Goal: Task Accomplishment & Management: Use online tool/utility

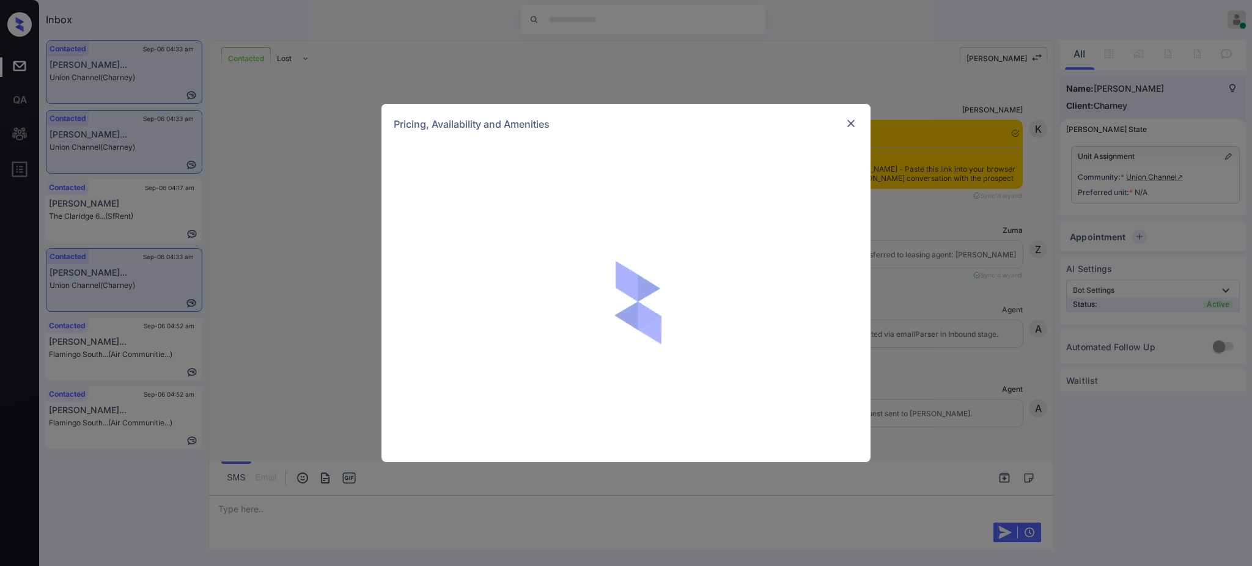
scroll to position [571, 0]
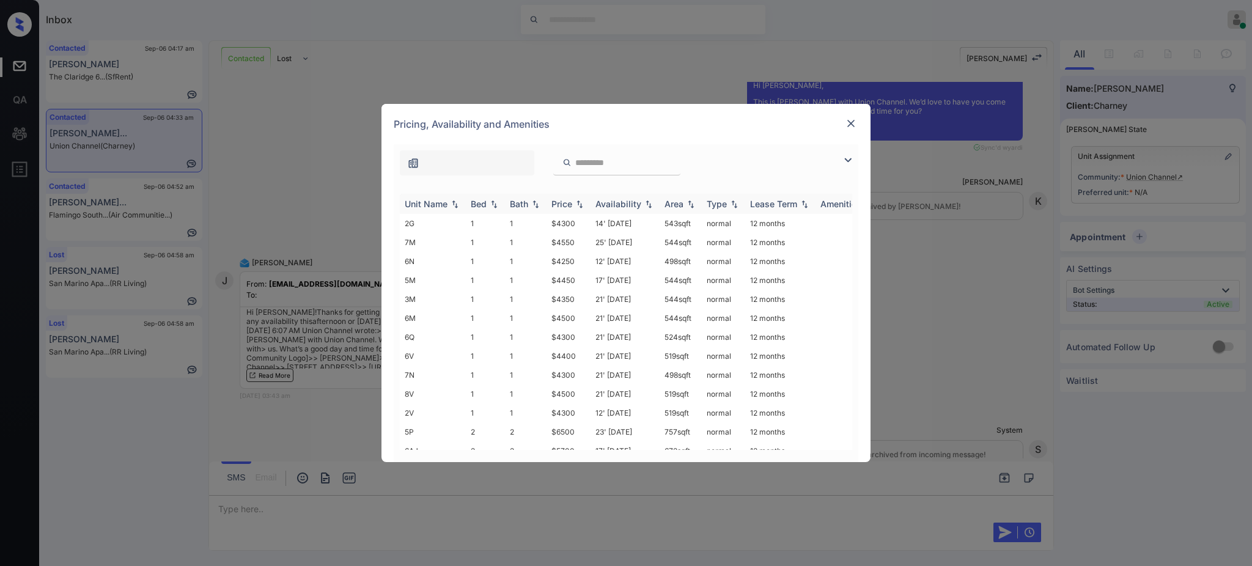
click at [472, 202] on div "Bed" at bounding box center [479, 204] width 16 height 10
drag, startPoint x: 563, startPoint y: 391, endPoint x: 585, endPoint y: 393, distance: 22.1
type textarea "*****"
click at [585, 393] on td "$4300" at bounding box center [569, 402] width 44 height 19
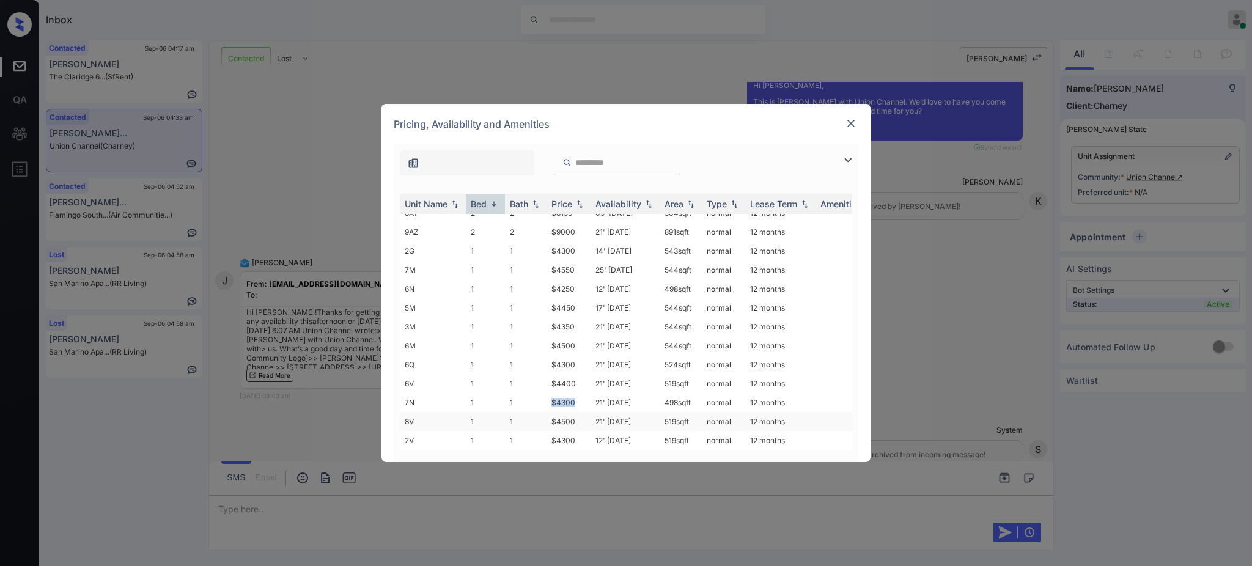
copy td "$4300"
drag, startPoint x: 549, startPoint y: 276, endPoint x: 579, endPoint y: 281, distance: 31.0
click at [579, 281] on td "$4250" at bounding box center [569, 288] width 44 height 19
copy td "$4250"
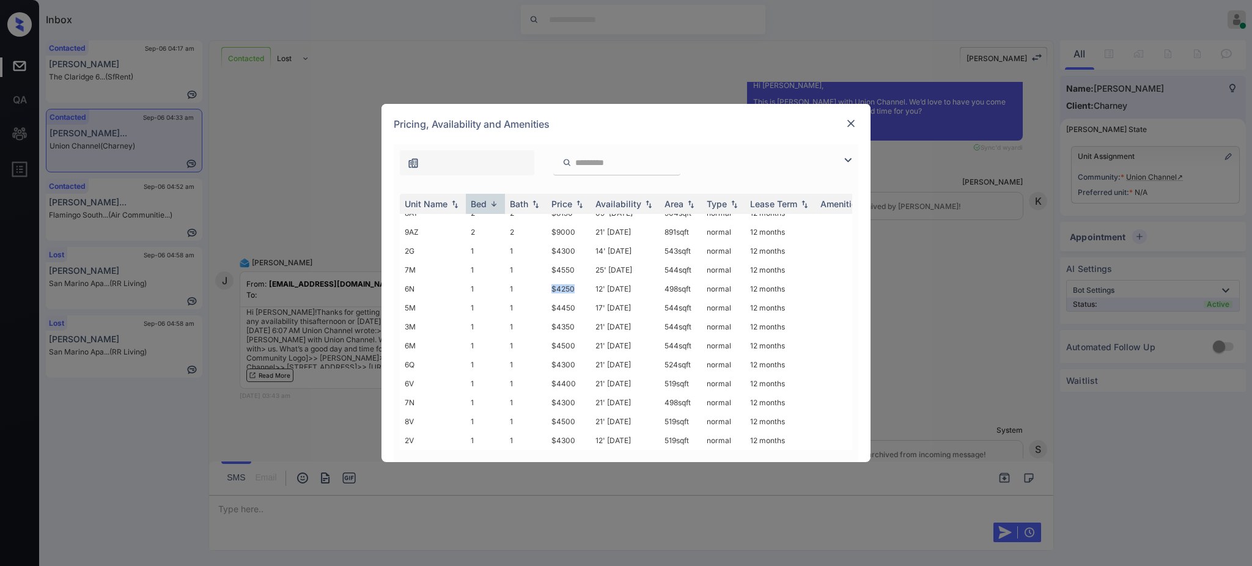
click at [846, 127] on img at bounding box center [851, 123] width 12 height 12
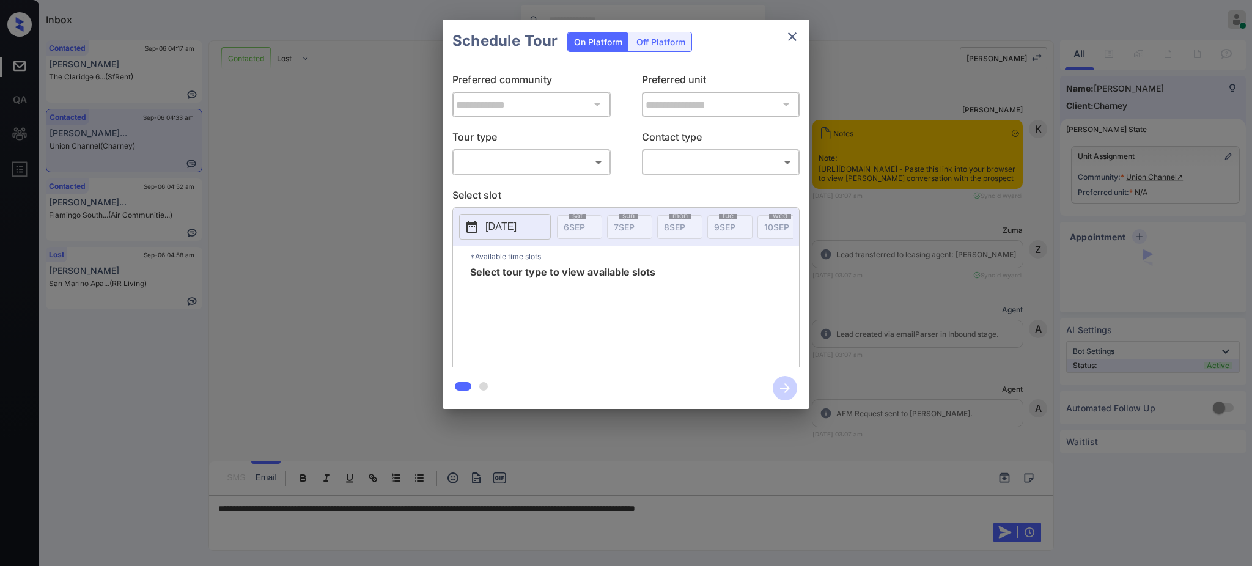
click at [530, 159] on body "Inbox [PERSON_NAME] Online Set yourself offline Set yourself on break Profile S…" at bounding box center [626, 283] width 1252 height 566
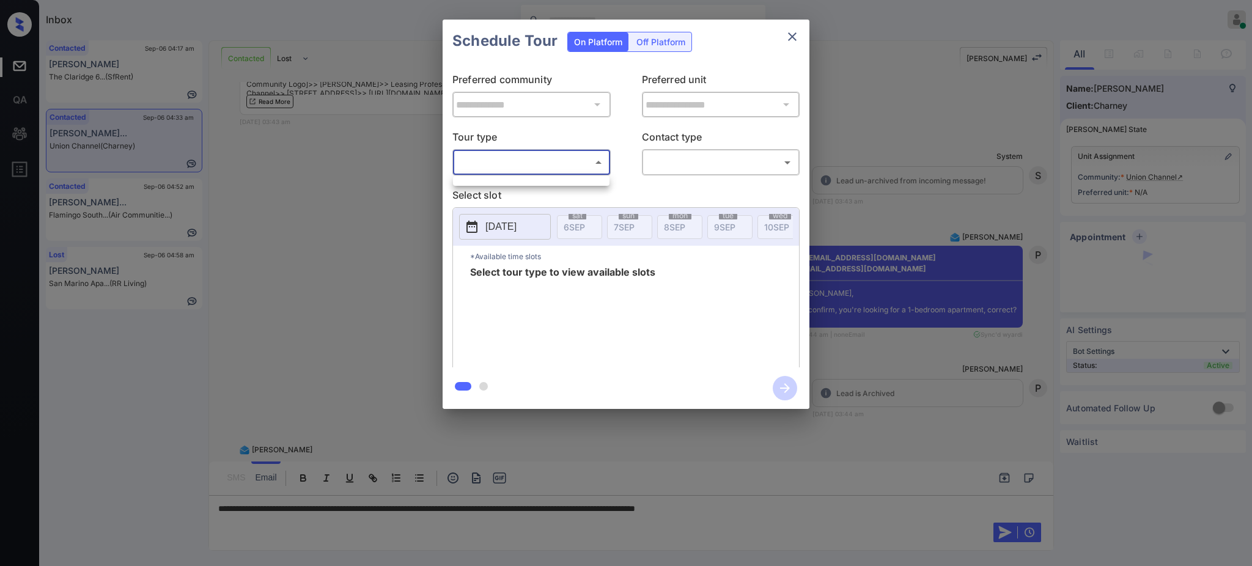
click at [905, 165] on div at bounding box center [626, 283] width 1252 height 566
click at [713, 511] on div at bounding box center [626, 283] width 1252 height 566
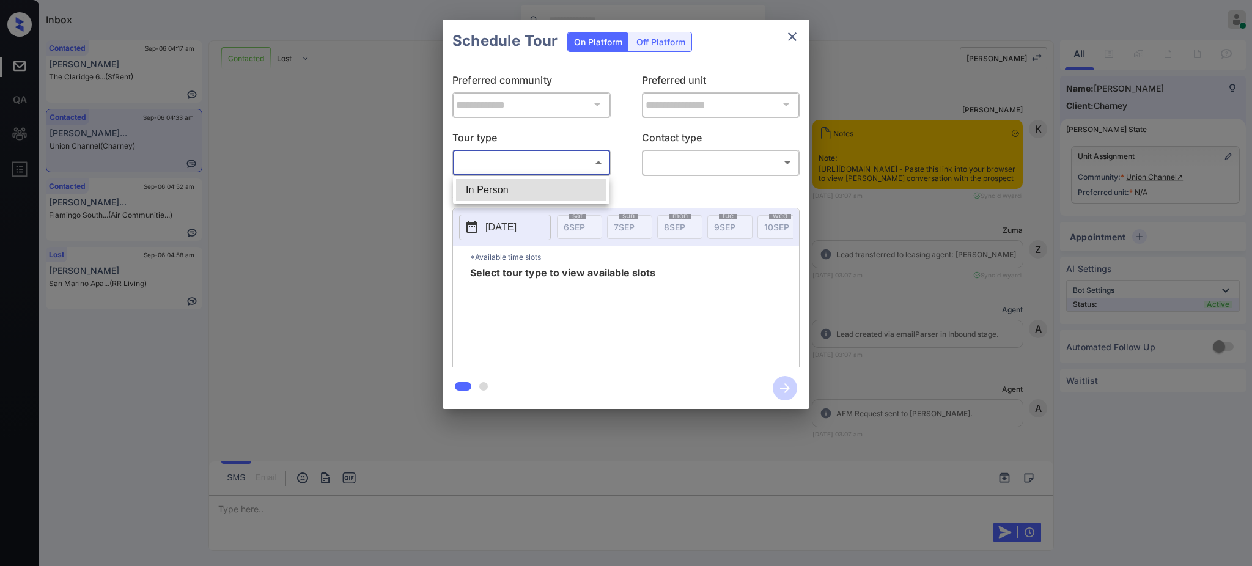
click at [497, 167] on body "Inbox [PERSON_NAME] Online Set yourself offline Set yourself on break Profile S…" at bounding box center [626, 283] width 1252 height 566
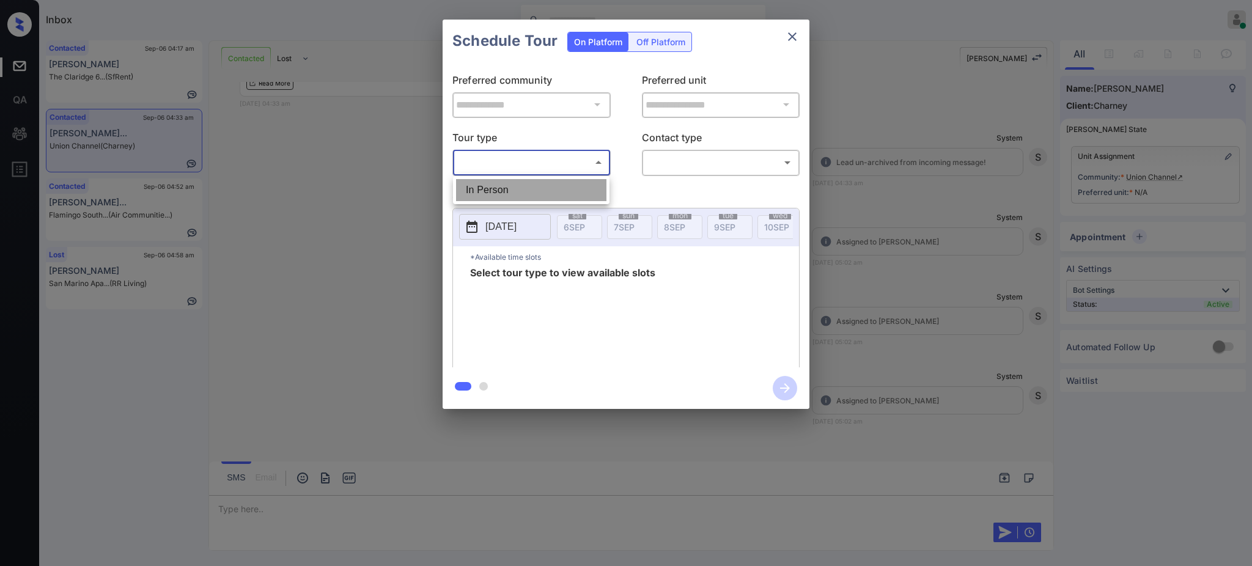
drag, startPoint x: 501, startPoint y: 190, endPoint x: 712, endPoint y: 155, distance: 213.2
click at [502, 190] on li "In Person" at bounding box center [531, 190] width 150 height 22
type input "********"
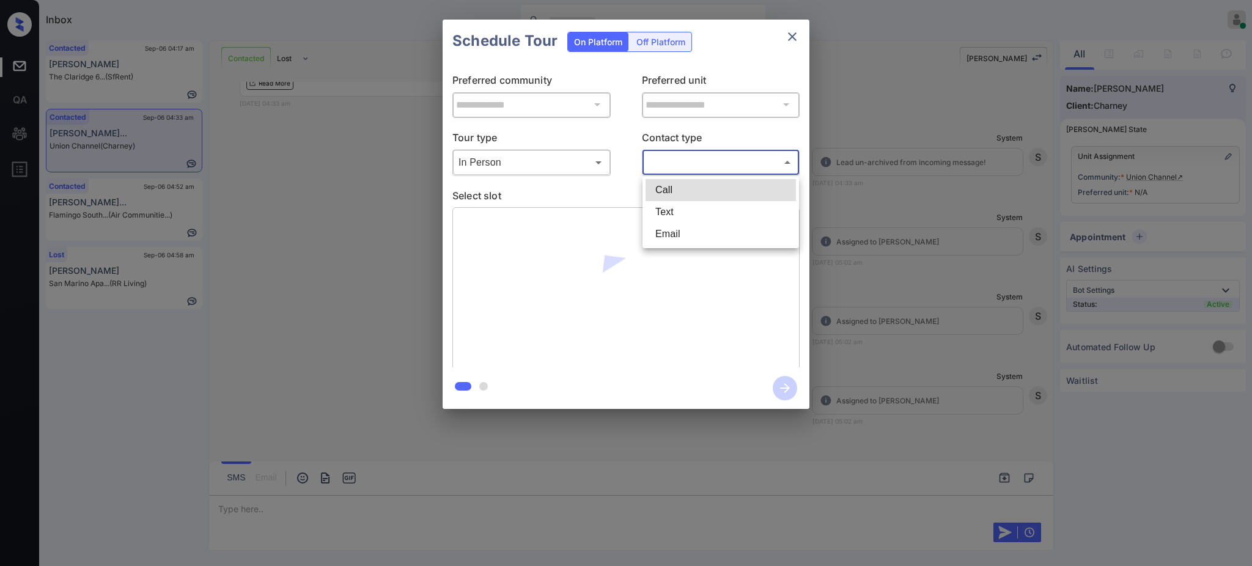
click at [721, 153] on body "Inbox Ajay Kumar Online Set yourself offline Set yourself on break Profile Swit…" at bounding box center [626, 283] width 1252 height 566
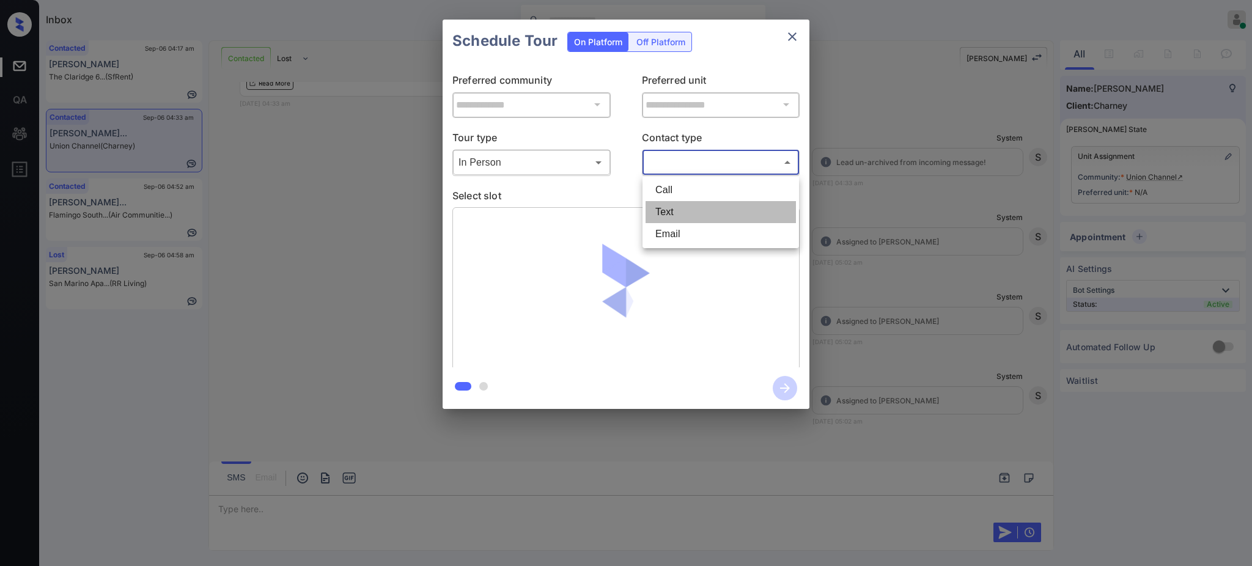
click at [686, 212] on li "Text" at bounding box center [721, 212] width 150 height 22
type input "****"
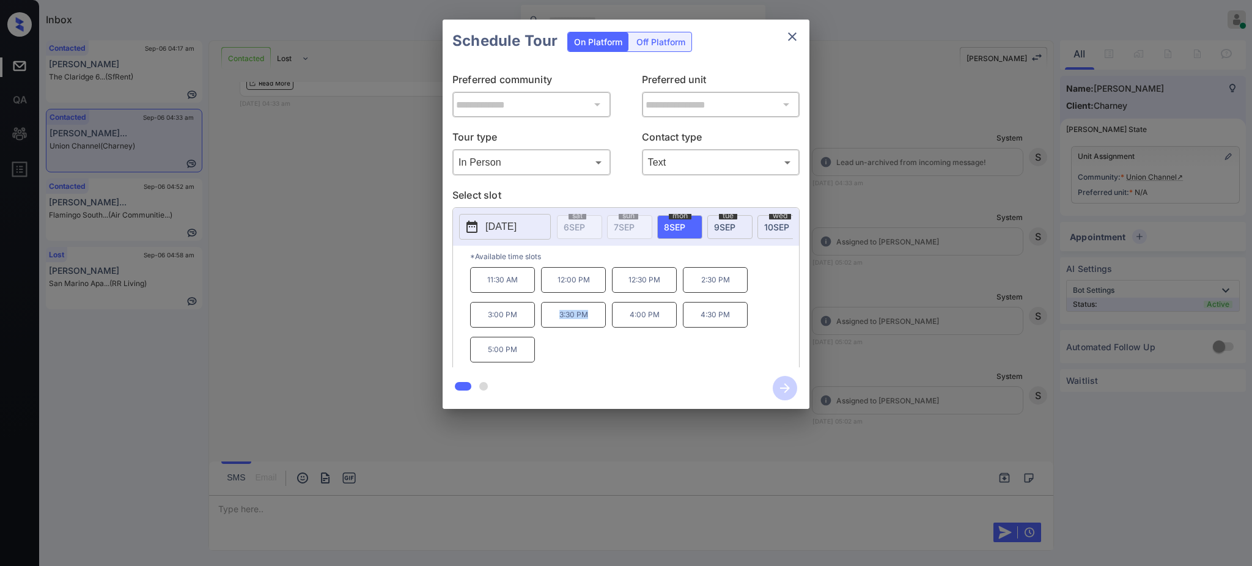
drag, startPoint x: 558, startPoint y: 326, endPoint x: 601, endPoint y: 322, distance: 42.4
type textarea "*******"
click at [601, 322] on p "3:30 PM" at bounding box center [573, 315] width 65 height 26
copy p "3:30 PM"
click at [798, 37] on icon "close" at bounding box center [792, 36] width 15 height 15
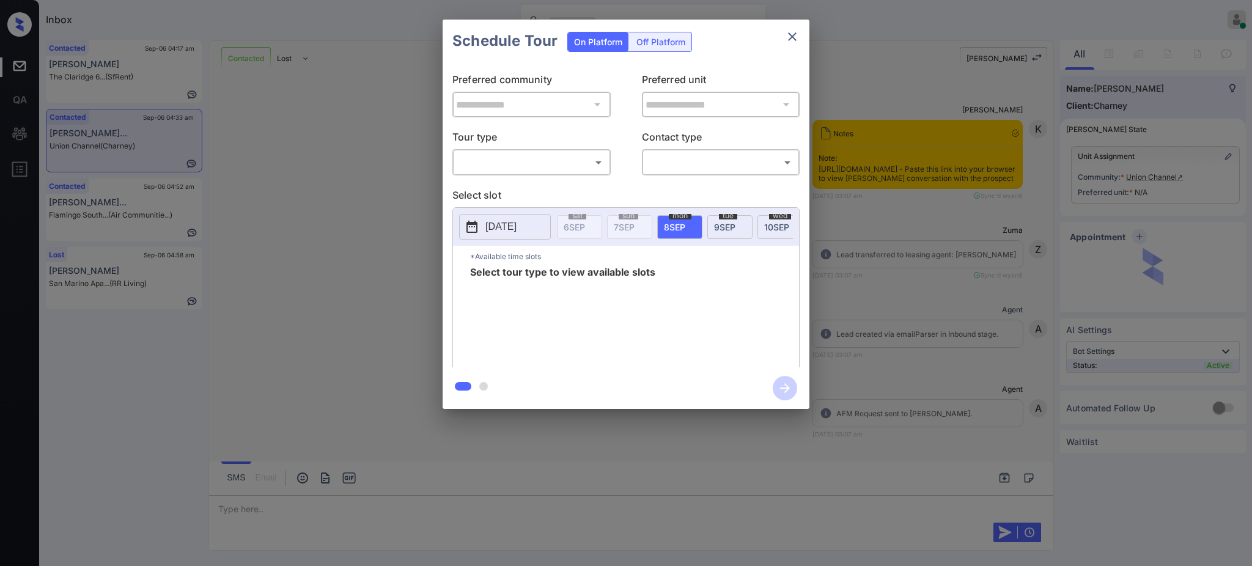
scroll to position [600, 0]
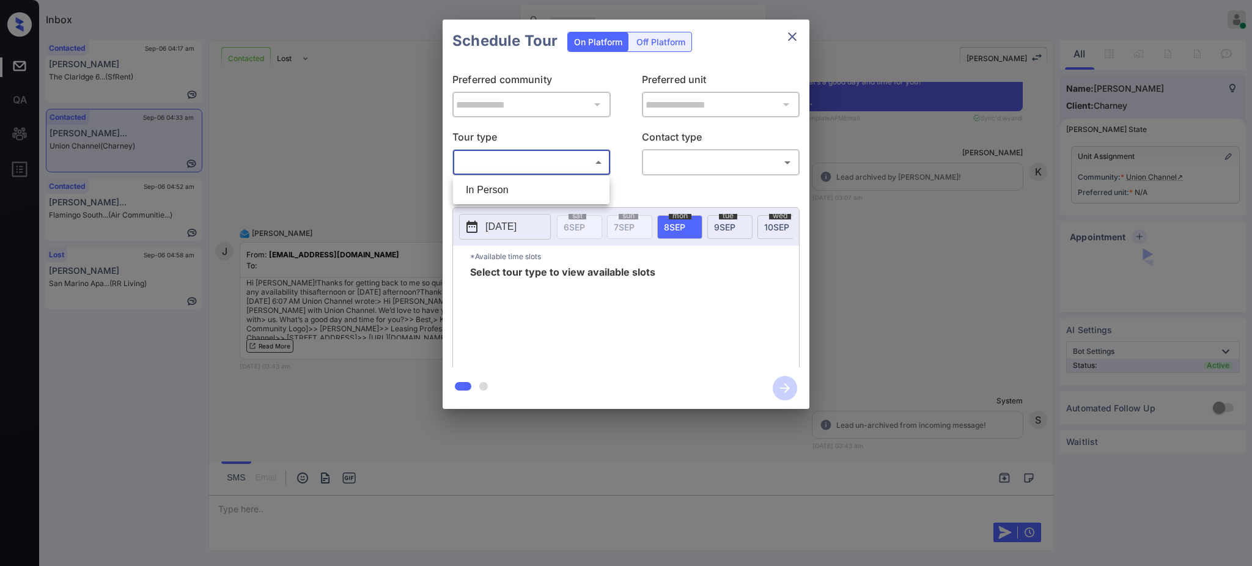
click at [546, 166] on body "Inbox [PERSON_NAME] Online Set yourself offline Set yourself on break Profile S…" at bounding box center [626, 283] width 1252 height 566
click at [530, 189] on li "In Person" at bounding box center [531, 190] width 150 height 22
type input "********"
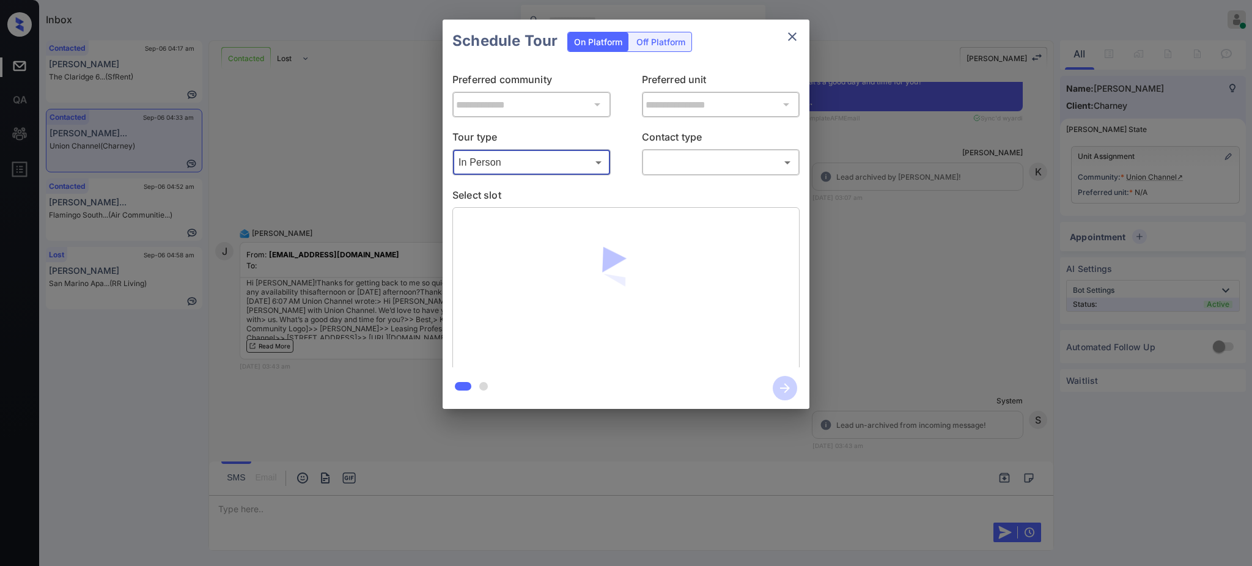
click at [698, 146] on p "Contact type" at bounding box center [721, 140] width 158 height 20
click at [697, 159] on body "Inbox Ajay Kumar Online Set yourself offline Set yourself on break Profile Swit…" at bounding box center [626, 283] width 1252 height 566
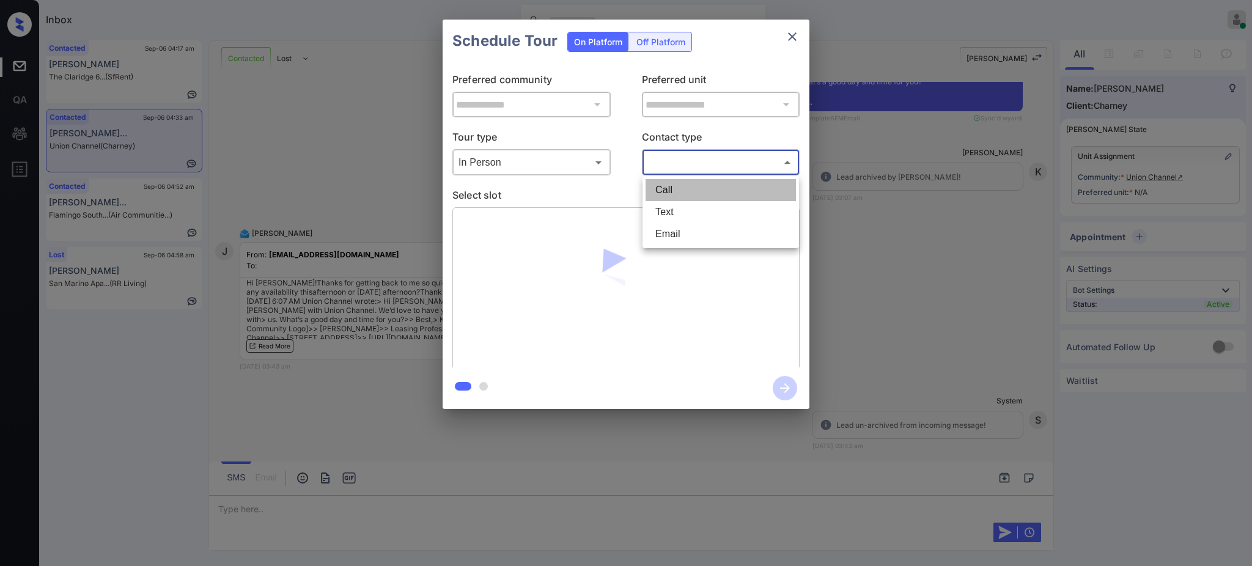
click at [692, 196] on li "Call" at bounding box center [721, 190] width 150 height 22
click at [676, 162] on body "Inbox Ajay Kumar Online Set yourself offline Set yourself on break Profile Swit…" at bounding box center [626, 283] width 1252 height 566
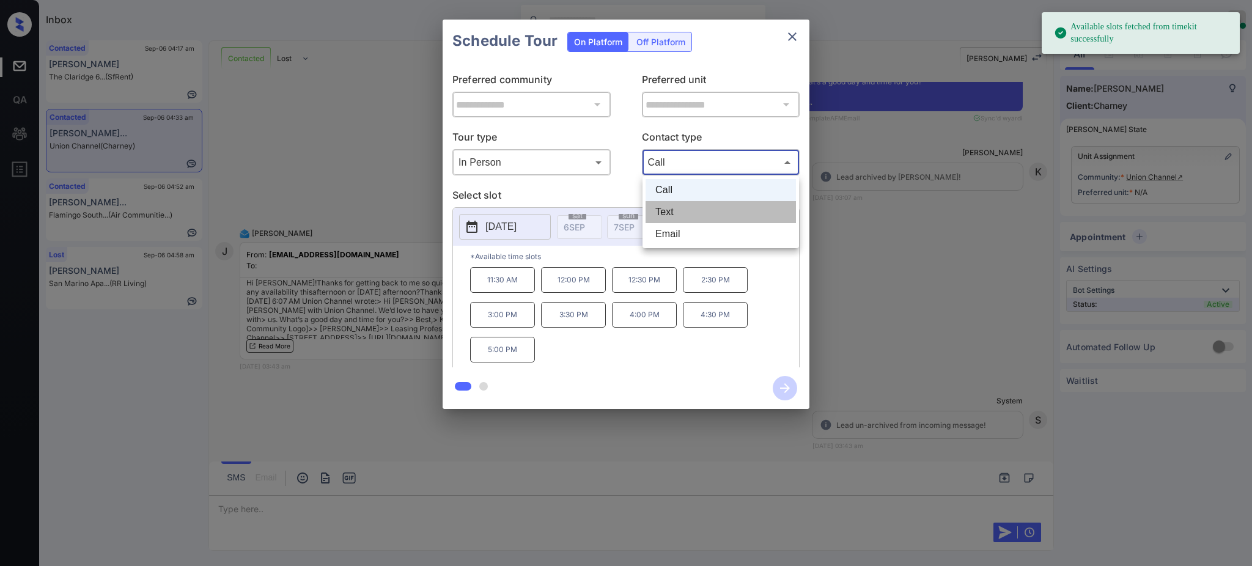
click at [675, 212] on li "Text" at bounding box center [721, 212] width 150 height 22
type input "****"
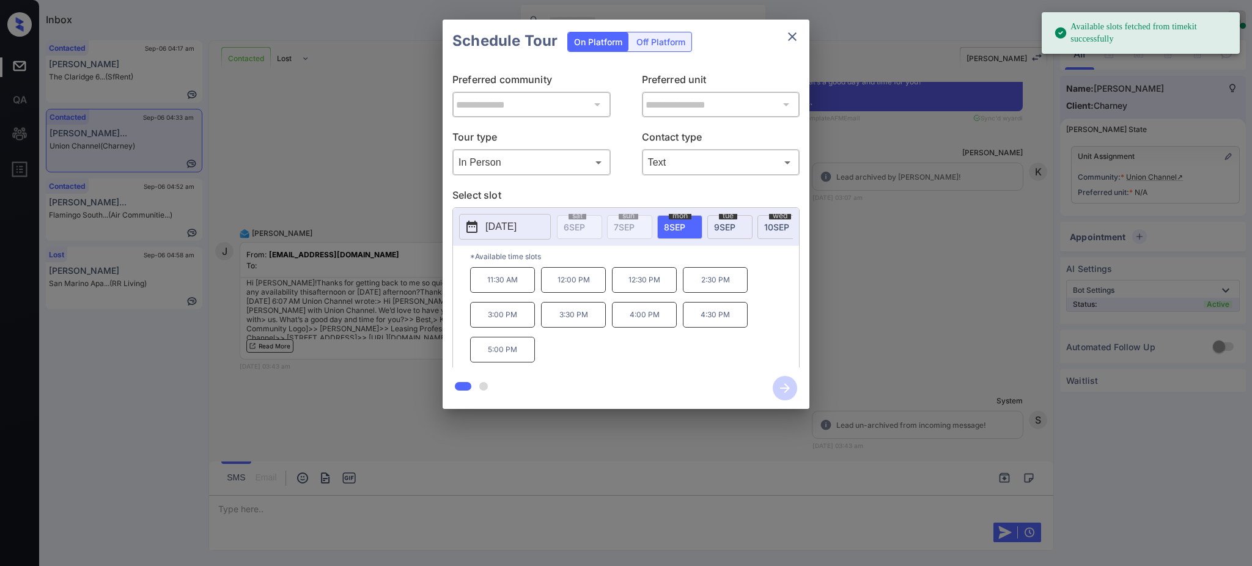
drag, startPoint x: 677, startPoint y: 230, endPoint x: 599, endPoint y: 287, distance: 96.6
click at [676, 230] on span "8 SEP" at bounding box center [674, 227] width 21 height 10
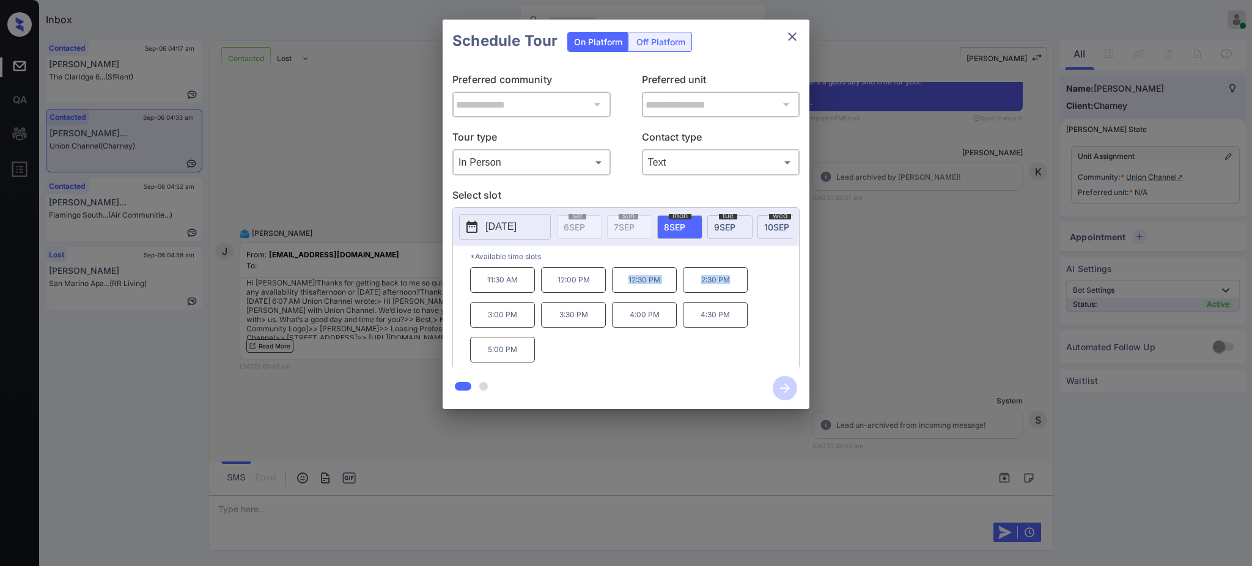
drag, startPoint x: 620, startPoint y: 286, endPoint x: 745, endPoint y: 264, distance: 126.8
click at [736, 278] on div "11:30 AM 12:00 PM 12:30 PM 2:30 PM 3:00 PM 3:30 PM 4:00 PM 4:30 PM 5:00 PM" at bounding box center [634, 316] width 329 height 98
copy div "12:30 PM 2:30 PM"
click at [797, 35] on icon "close" at bounding box center [792, 36] width 15 height 15
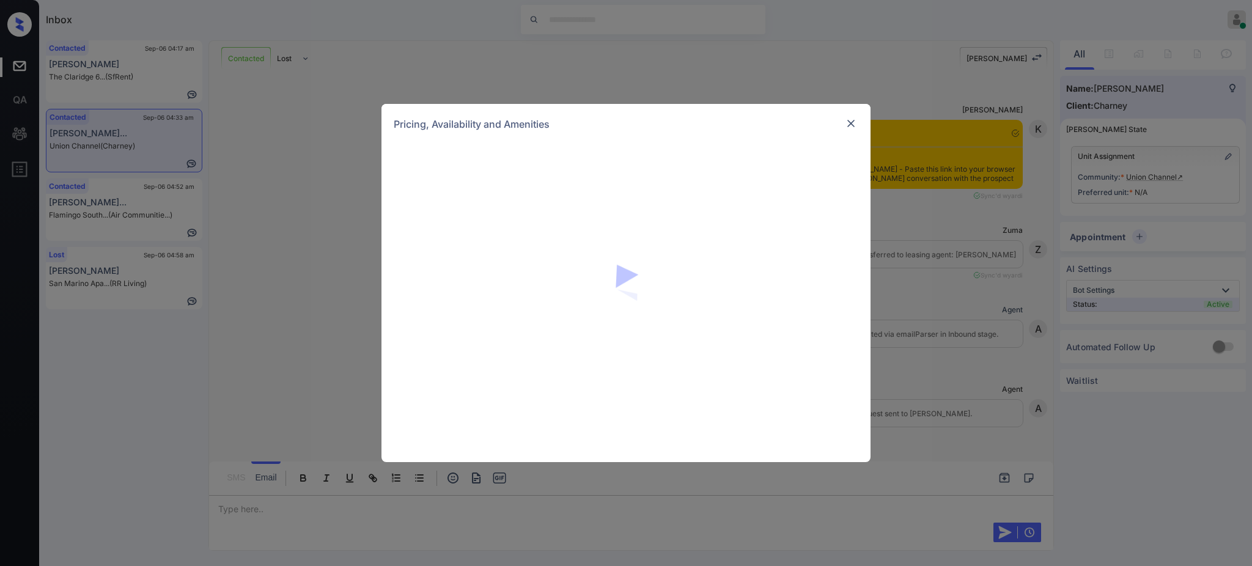
scroll to position [1415, 0]
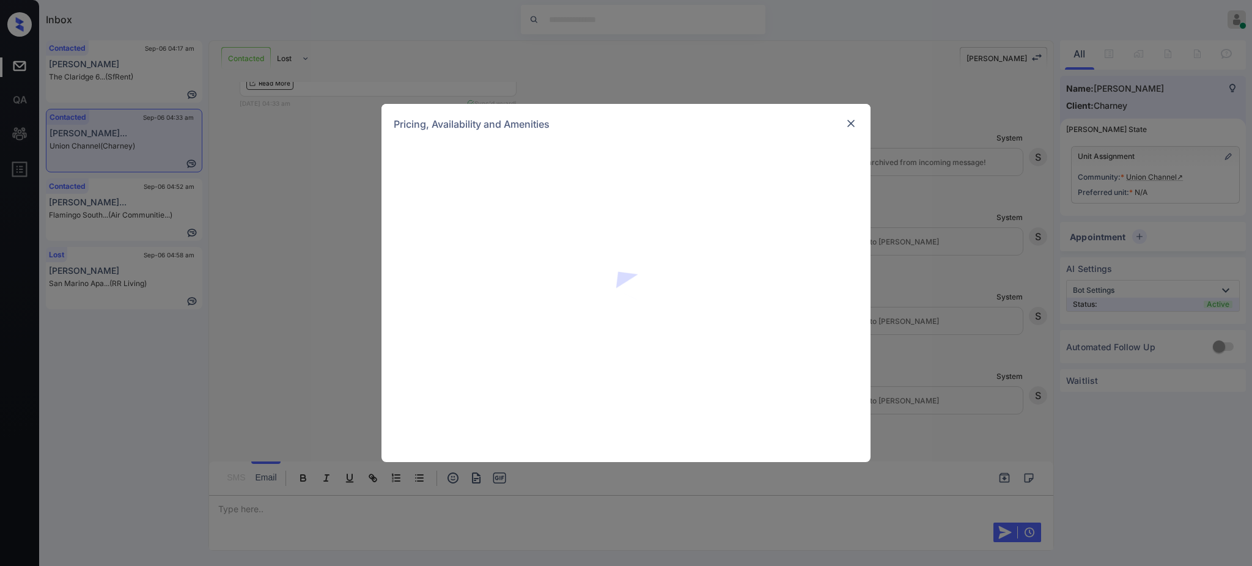
click at [856, 122] on img at bounding box center [851, 123] width 12 height 12
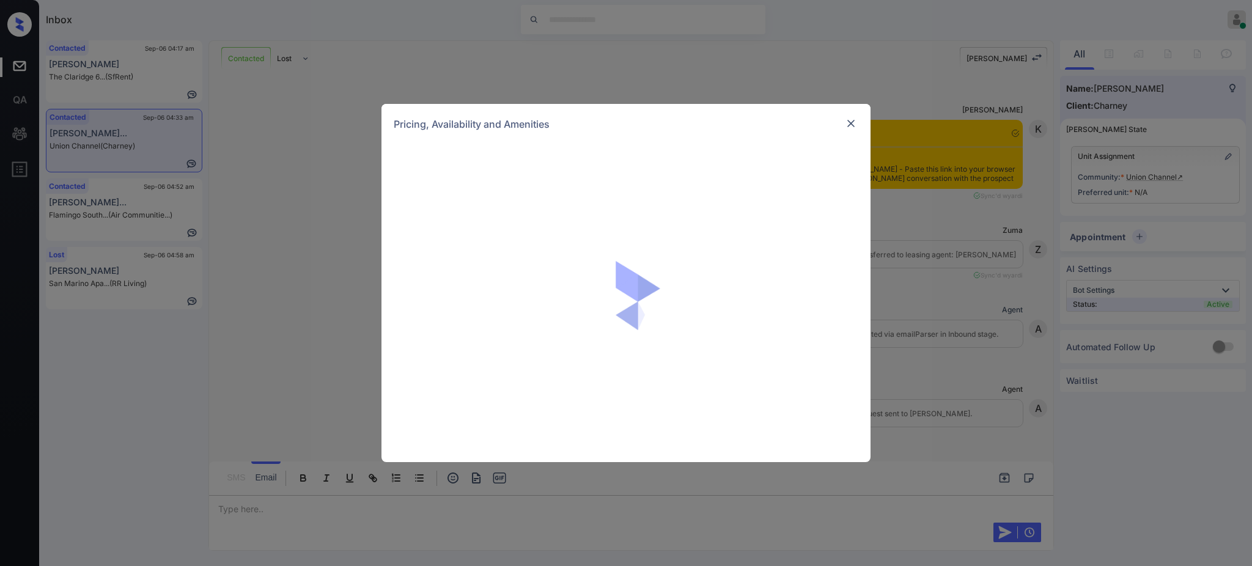
scroll to position [1415, 0]
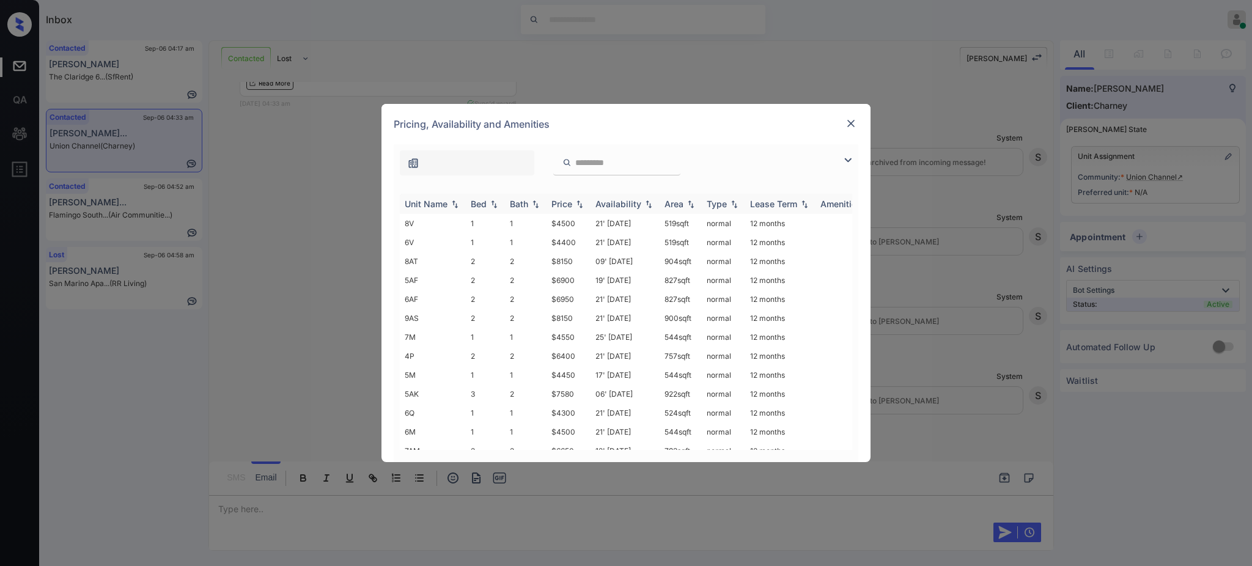
click at [475, 201] on div "Bed" at bounding box center [479, 204] width 16 height 10
click at [586, 180] on div "**********" at bounding box center [626, 303] width 465 height 318
click at [597, 165] on input "search" at bounding box center [624, 163] width 100 height 10
paste input "**********"
type input "**********"
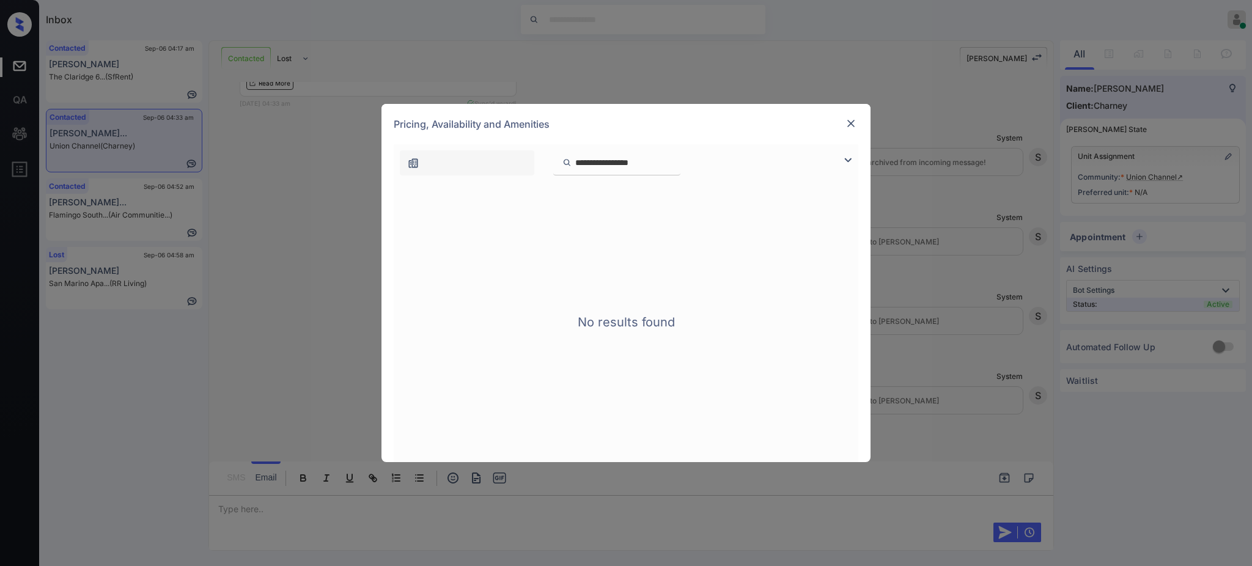
drag, startPoint x: 654, startPoint y: 164, endPoint x: 569, endPoint y: 165, distance: 85.0
click at [569, 160] on div "**********" at bounding box center [616, 162] width 127 height 25
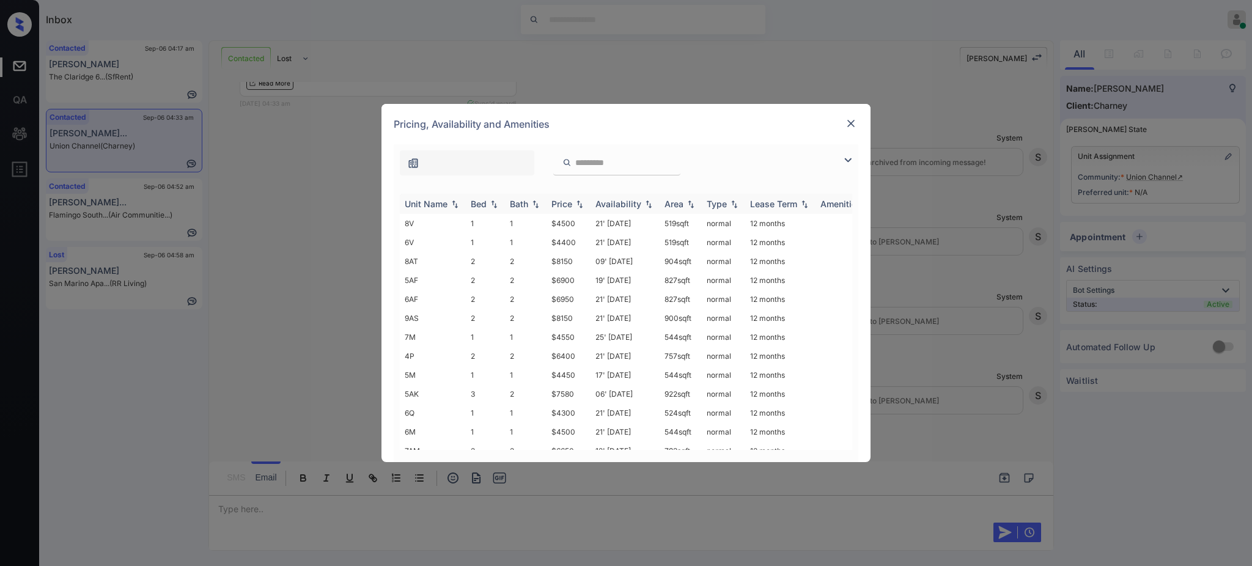
click at [470, 203] on th "Bed" at bounding box center [485, 204] width 39 height 20
drag, startPoint x: 571, startPoint y: 425, endPoint x: 586, endPoint y: 425, distance: 15.3
click at [586, 425] on td "$4250" at bounding box center [569, 428] width 44 height 19
copy td "$4250"
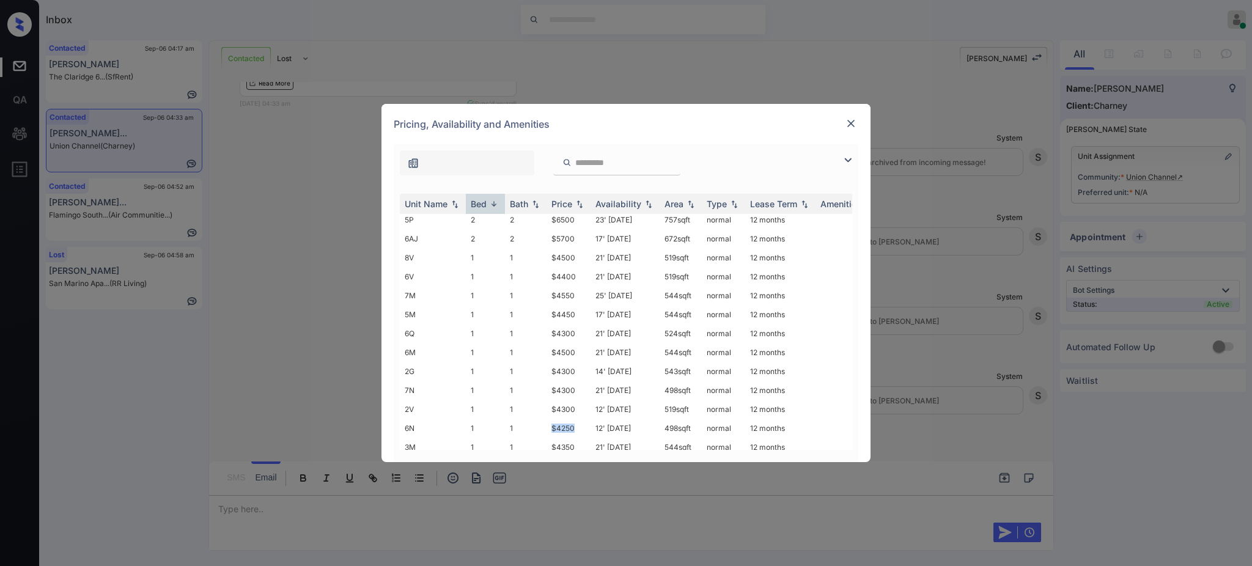
click at [851, 122] on img at bounding box center [851, 123] width 12 height 12
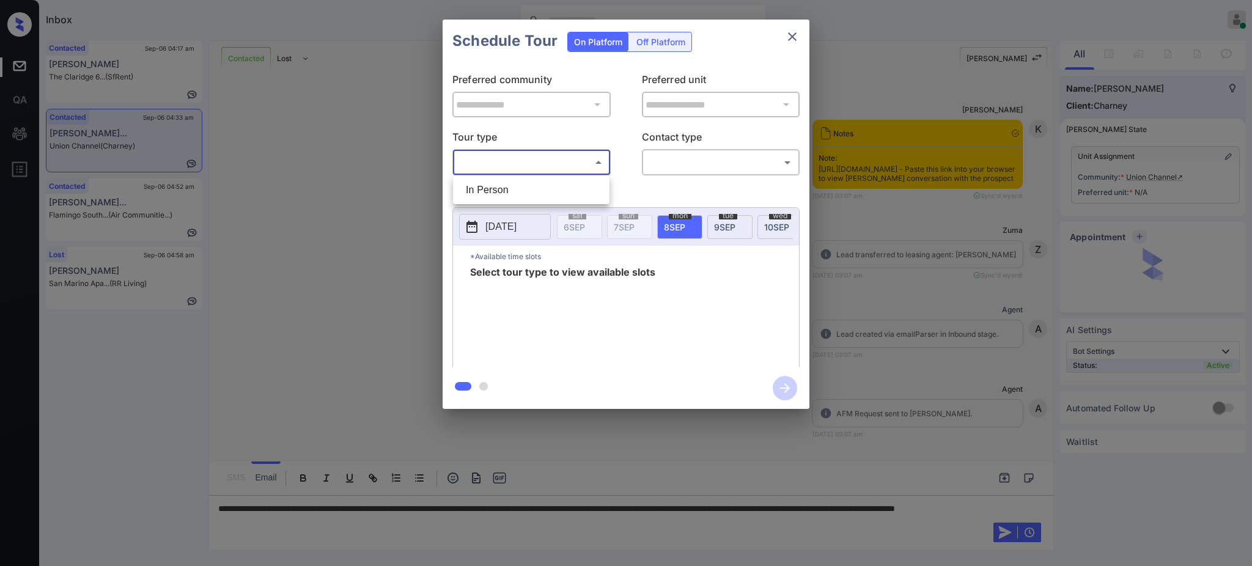
scroll to position [1415, 0]
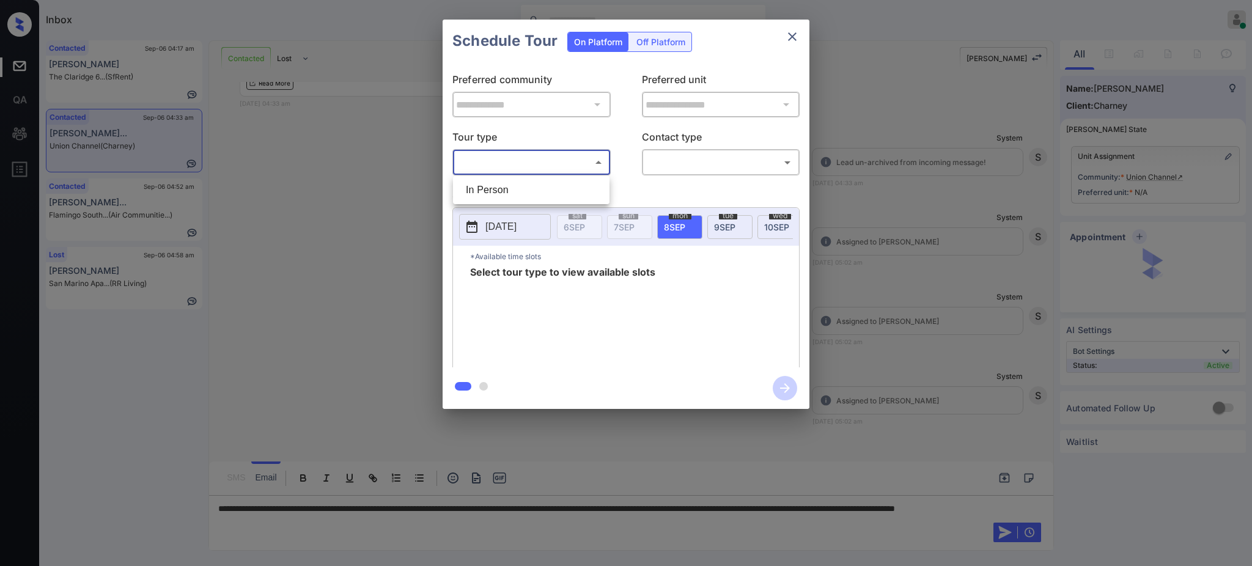
click at [509, 185] on li "In Person" at bounding box center [531, 190] width 150 height 22
type input "********"
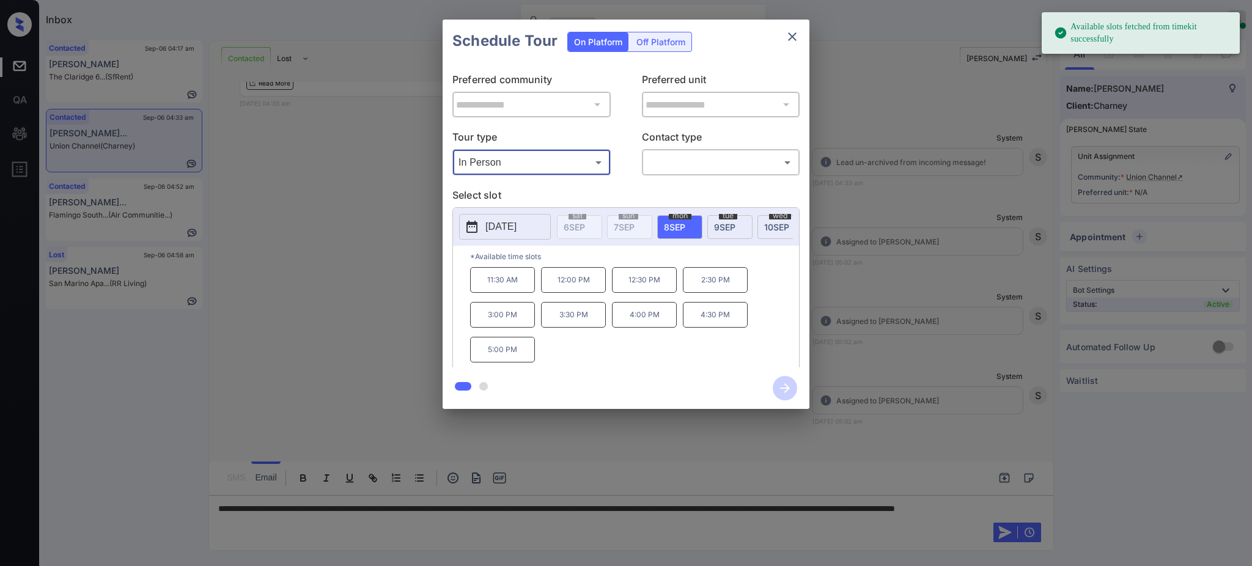
click at [796, 36] on icon "close" at bounding box center [792, 36] width 15 height 15
